Goal: Check status: Check status

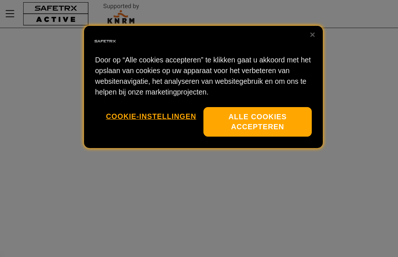
click at [263, 120] on button "Alle cookies accepteren" at bounding box center [258, 122] width 108 height 30
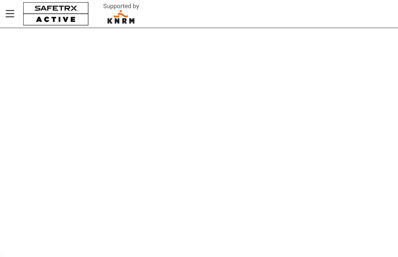
click at [41, 15] on button "button" at bounding box center [56, 14] width 72 height 28
